Goal: Task Accomplishment & Management: Manage account settings

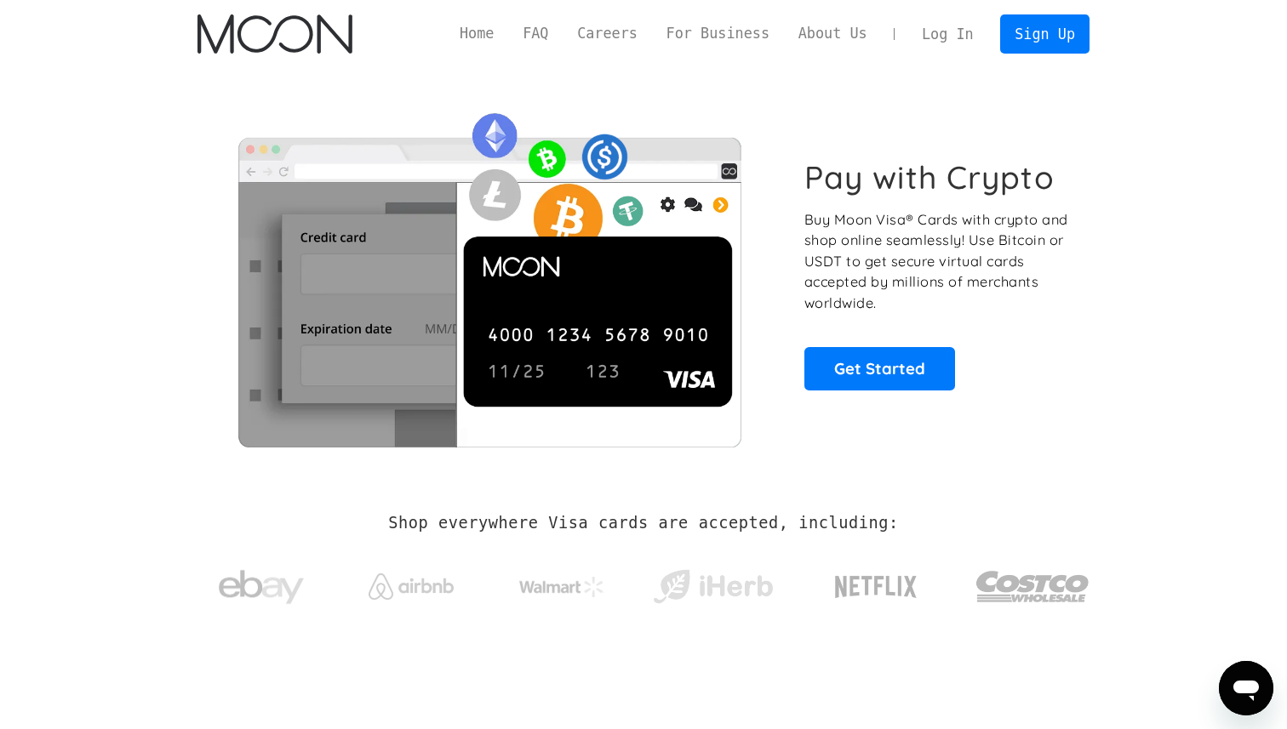
click at [939, 27] on link "Log In" at bounding box center [947, 33] width 80 height 37
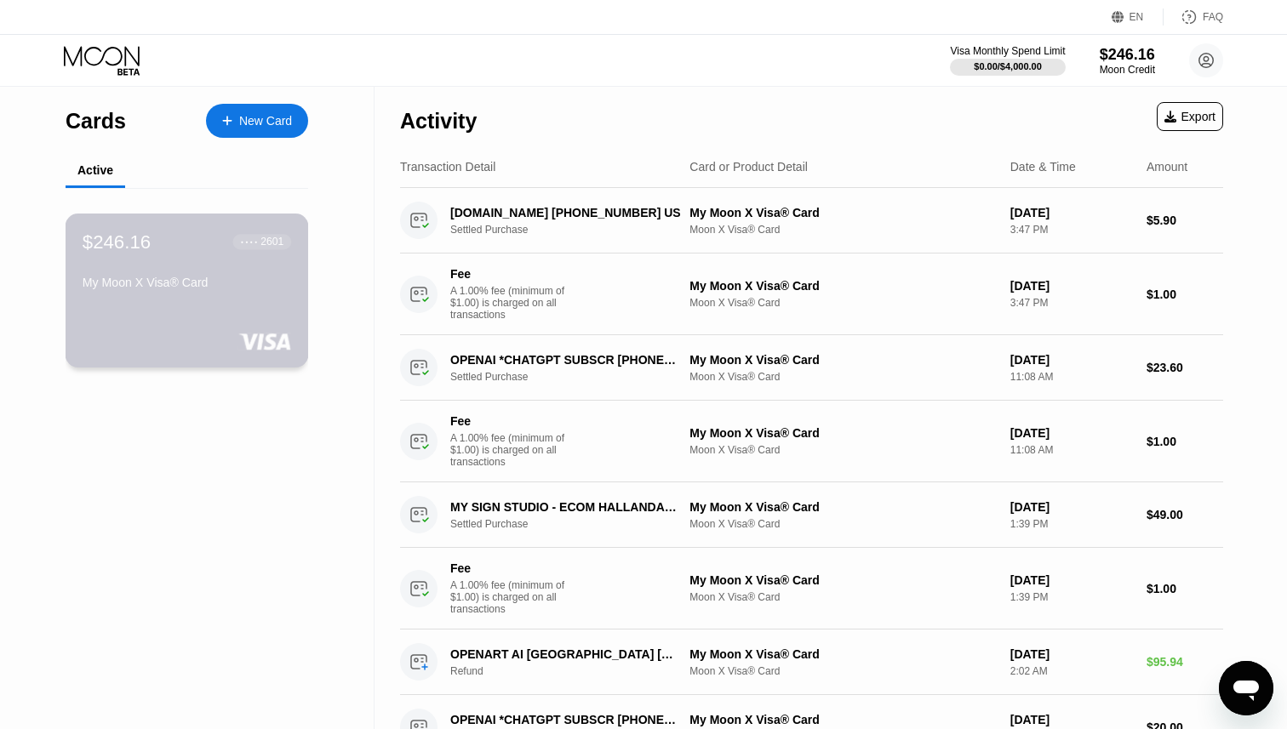
click at [194, 277] on div "My Moon X Visa® Card" at bounding box center [187, 283] width 209 height 14
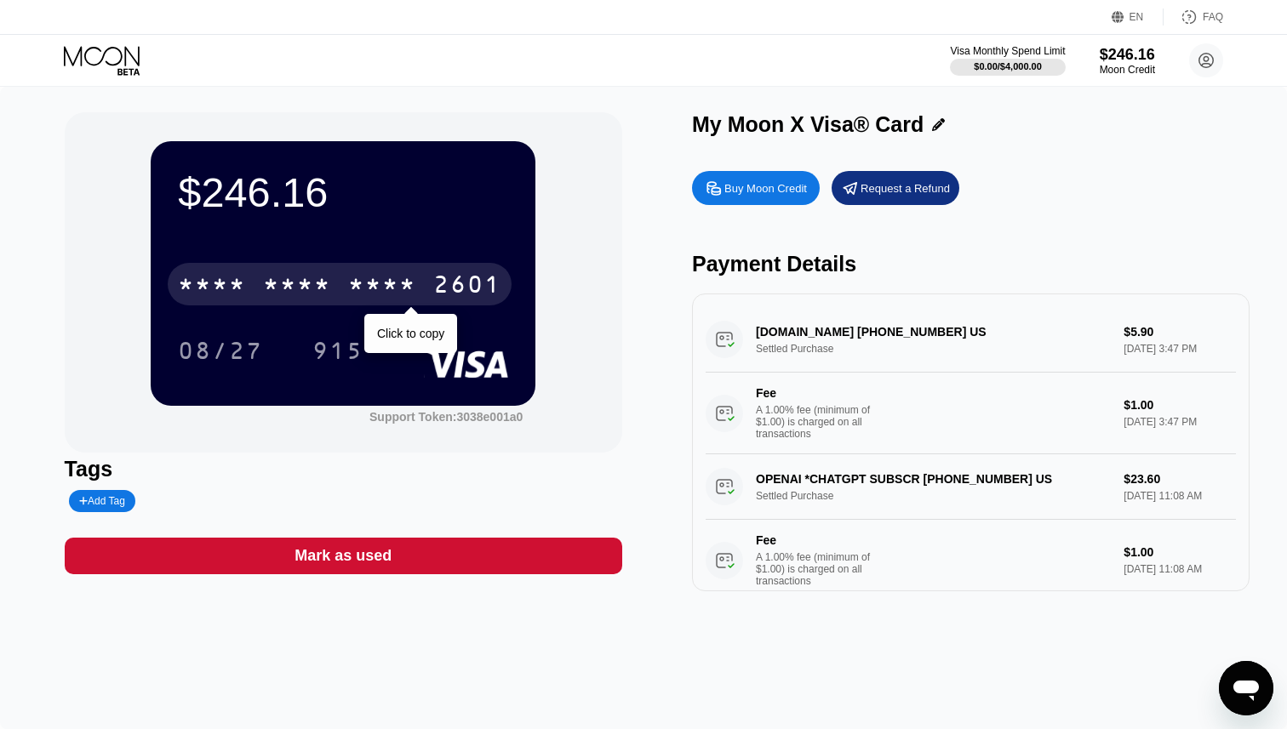
click at [392, 283] on div "* * * *" at bounding box center [382, 286] width 68 height 27
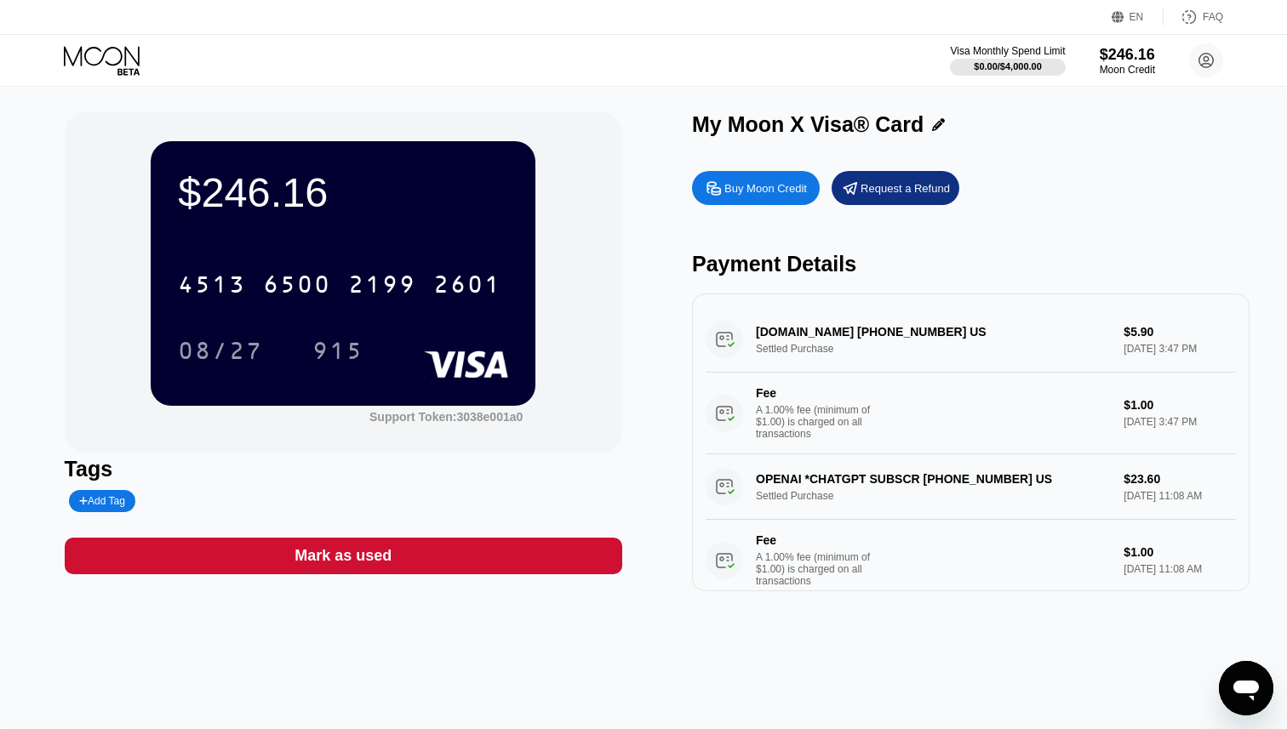
click at [347, 358] on div "915" at bounding box center [337, 353] width 51 height 27
